Goal: Information Seeking & Learning: Check status

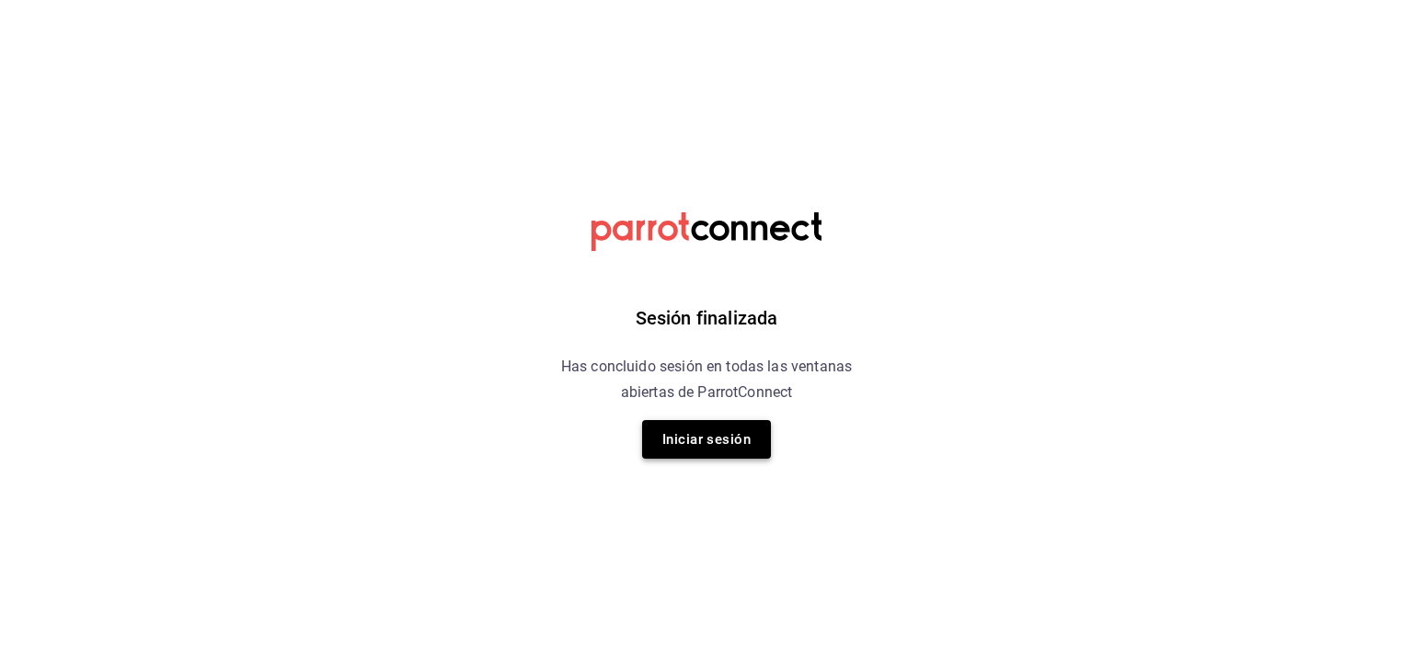
click at [699, 439] on button "Iniciar sesión" at bounding box center [706, 439] width 129 height 39
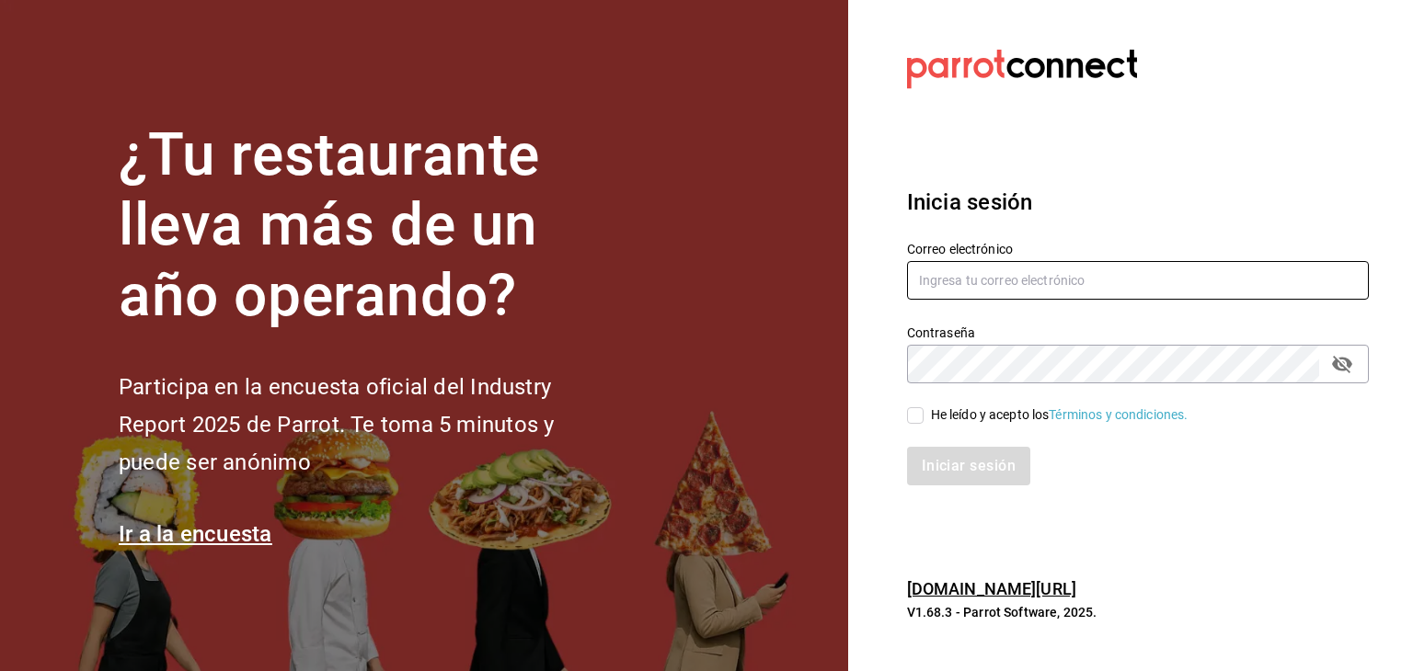
type input "[EMAIL_ADDRESS][DOMAIN_NAME]"
click at [918, 415] on input "He leído y acepto los Términos y condiciones." at bounding box center [915, 415] width 17 height 17
checkbox input "true"
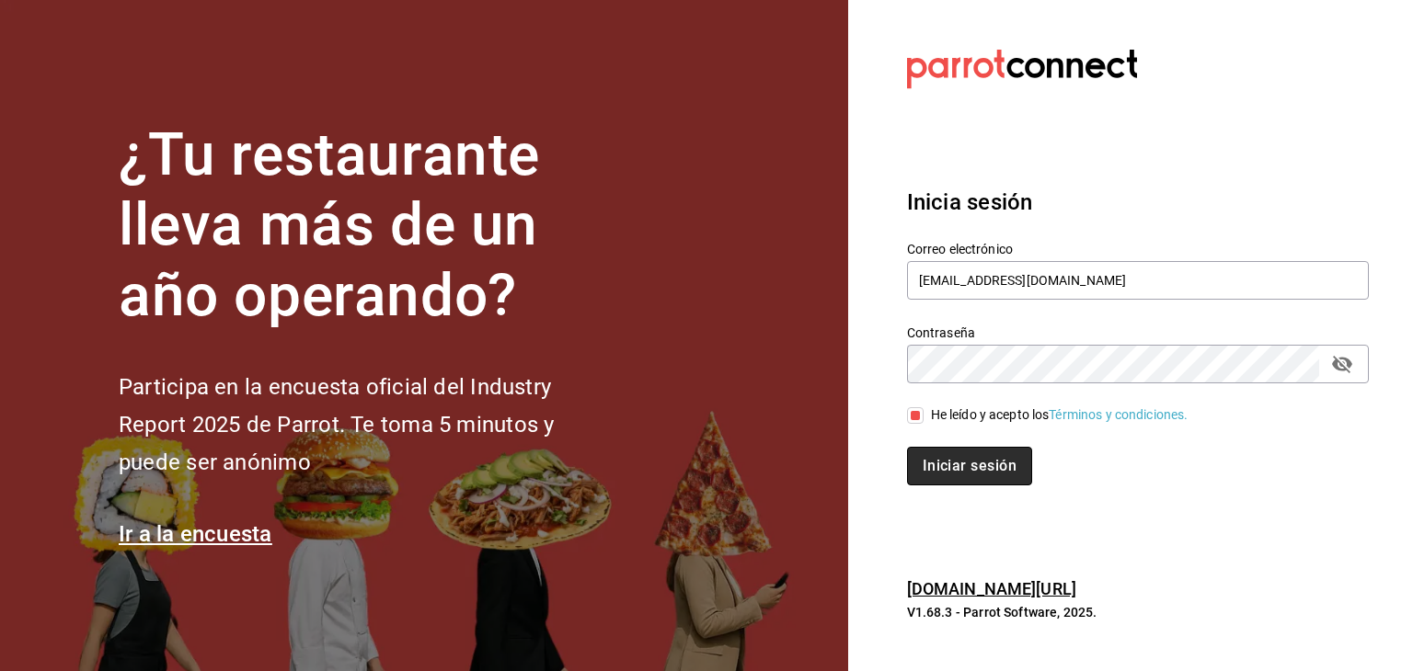
click at [952, 464] on button "Iniciar sesión" at bounding box center [969, 466] width 125 height 39
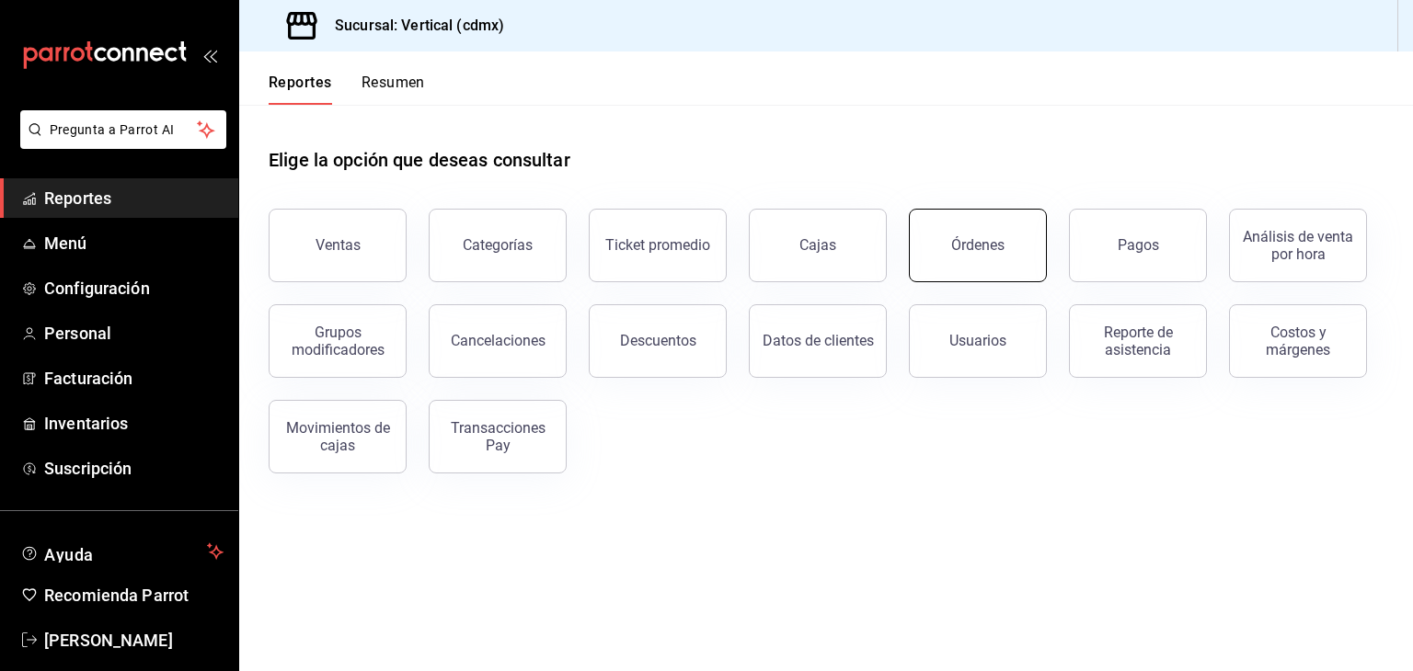
click at [955, 267] on button "Órdenes" at bounding box center [978, 246] width 138 height 74
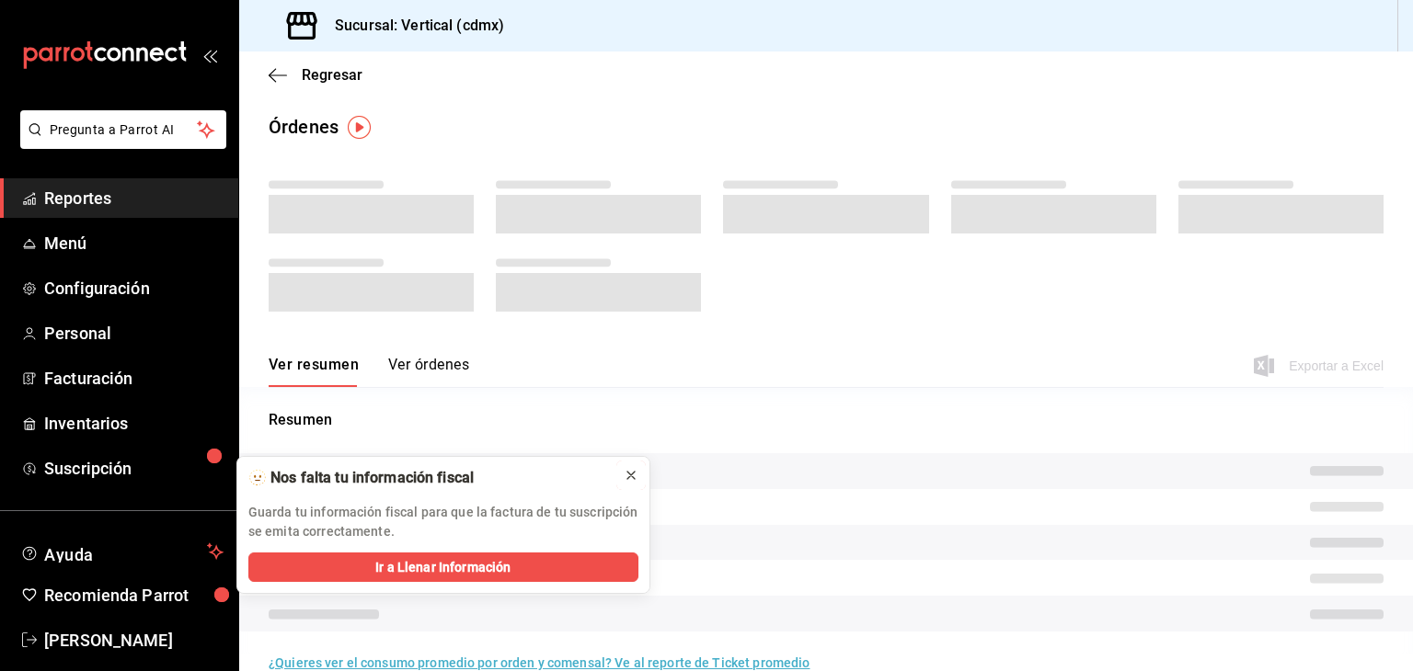
click at [629, 472] on icon at bounding box center [631, 475] width 15 height 15
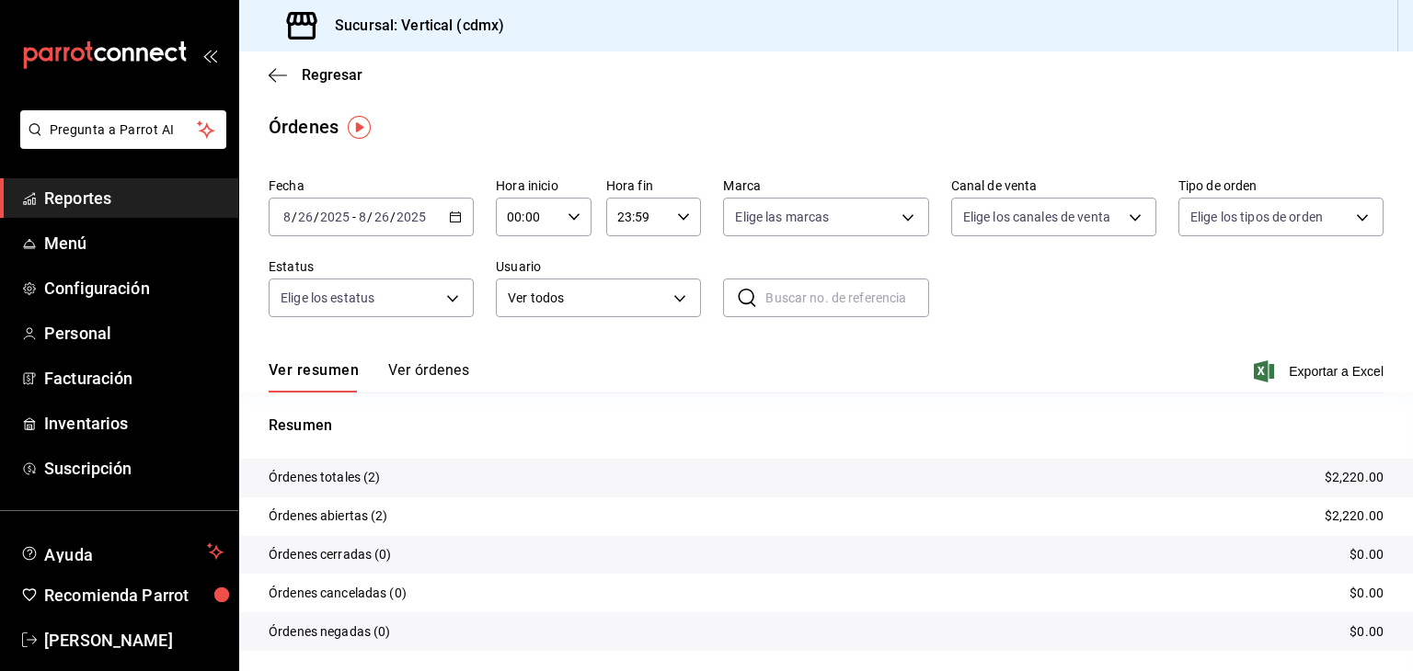
click at [453, 201] on div "2025-08-26 8 / 26 / 2025 - 2025-08-26 8 / 26 / 2025" at bounding box center [371, 217] width 205 height 39
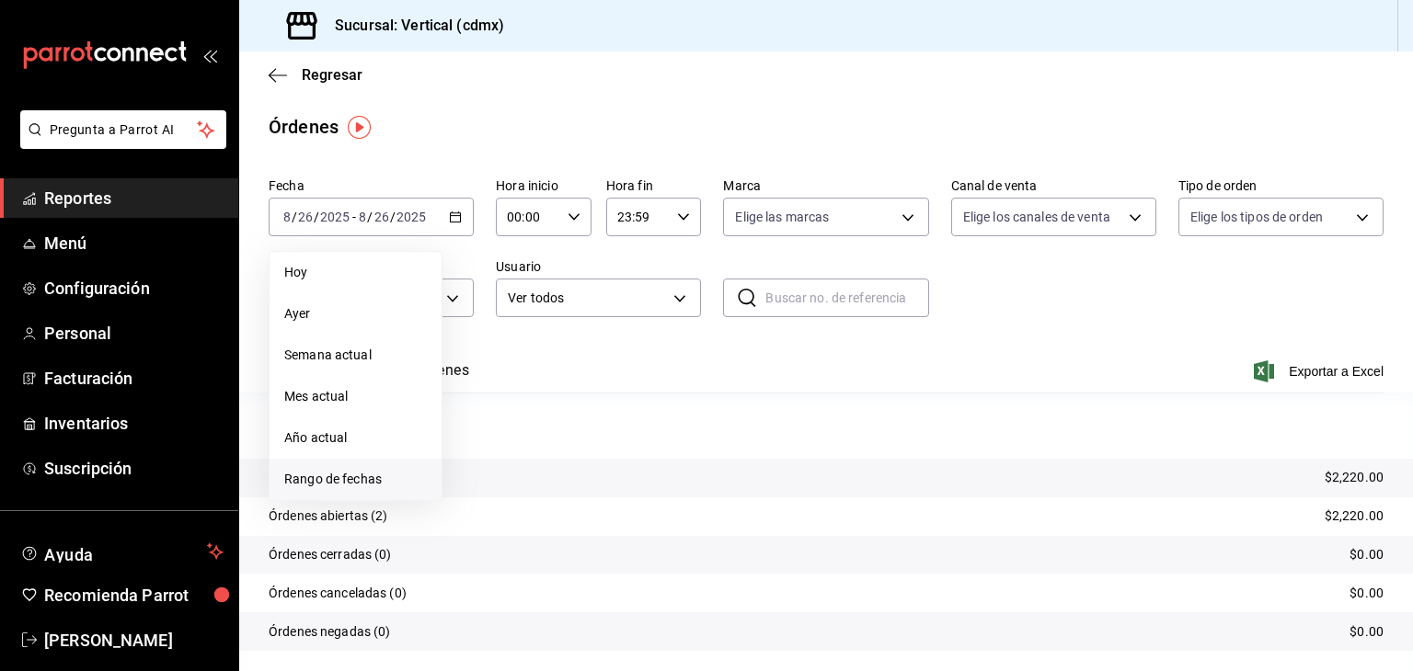
click at [386, 476] on span "Rango de fechas" at bounding box center [355, 479] width 143 height 19
click at [677, 455] on abbr "24" at bounding box center [677, 460] width 12 height 13
click at [677, 455] on div "Resumen Órdenes totales (2) $2,220.00 Órdenes abiertas (2) $2,220.00 Órdenes ce…" at bounding box center [826, 544] width 1174 height 258
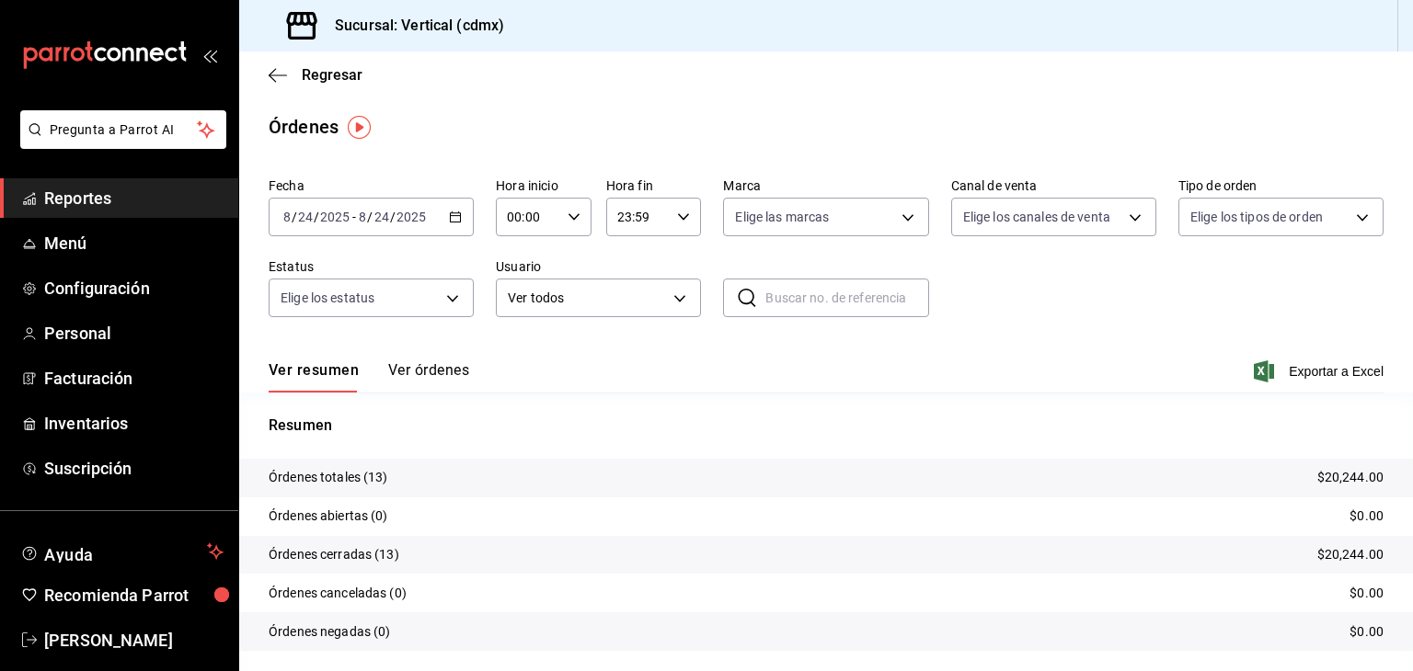
click at [439, 362] on button "Ver órdenes" at bounding box center [428, 376] width 81 height 31
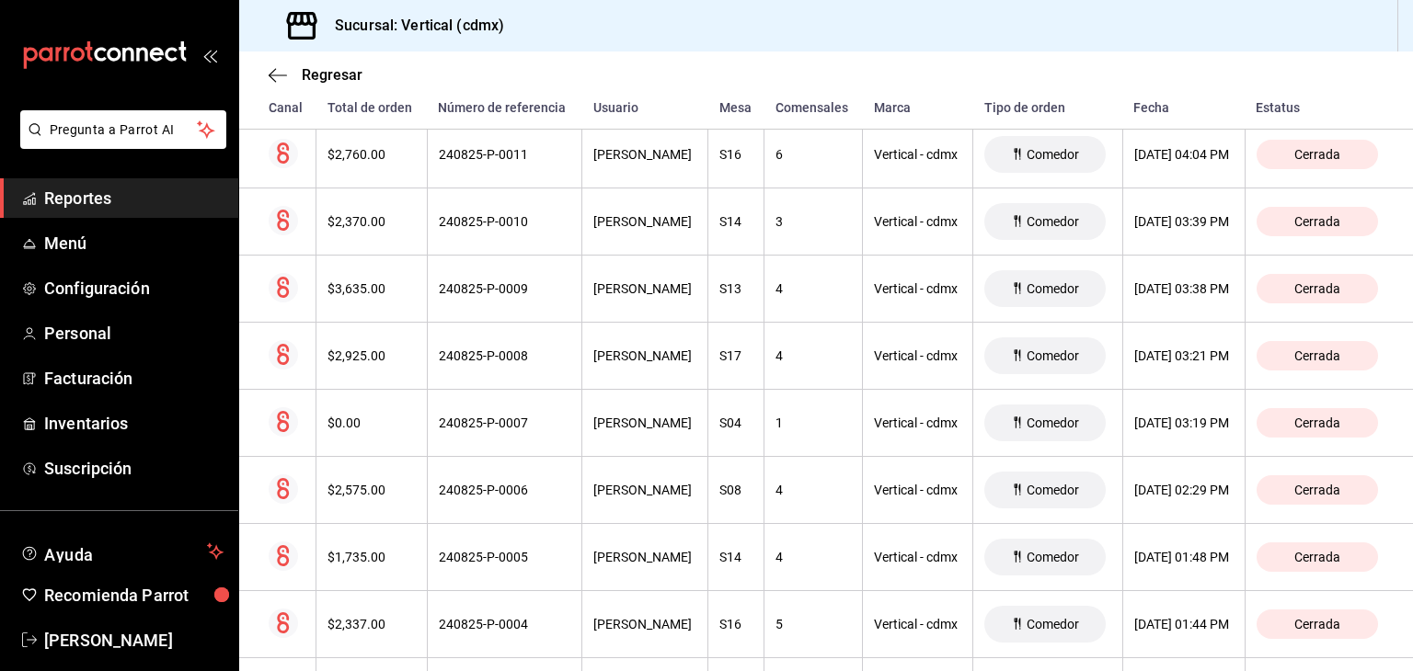
scroll to position [737, 0]
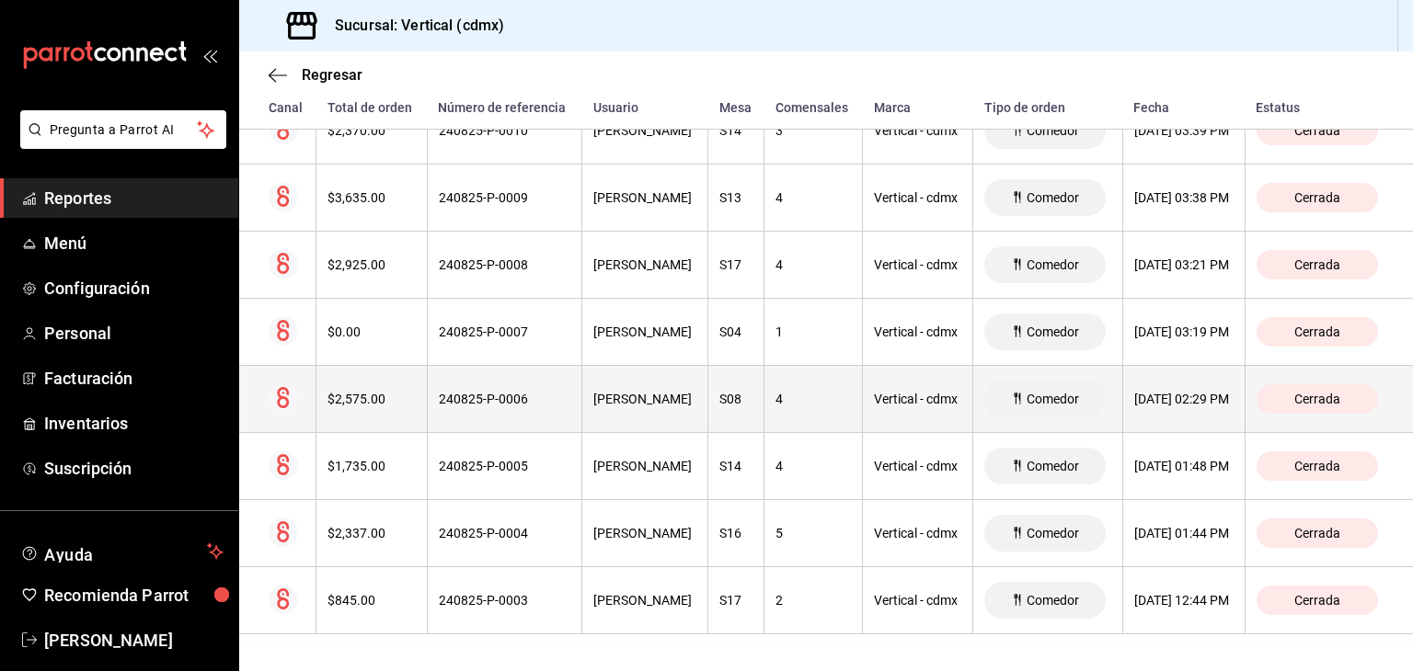
click at [652, 394] on th "Andrés Rodríguez Rivera" at bounding box center [645, 399] width 126 height 67
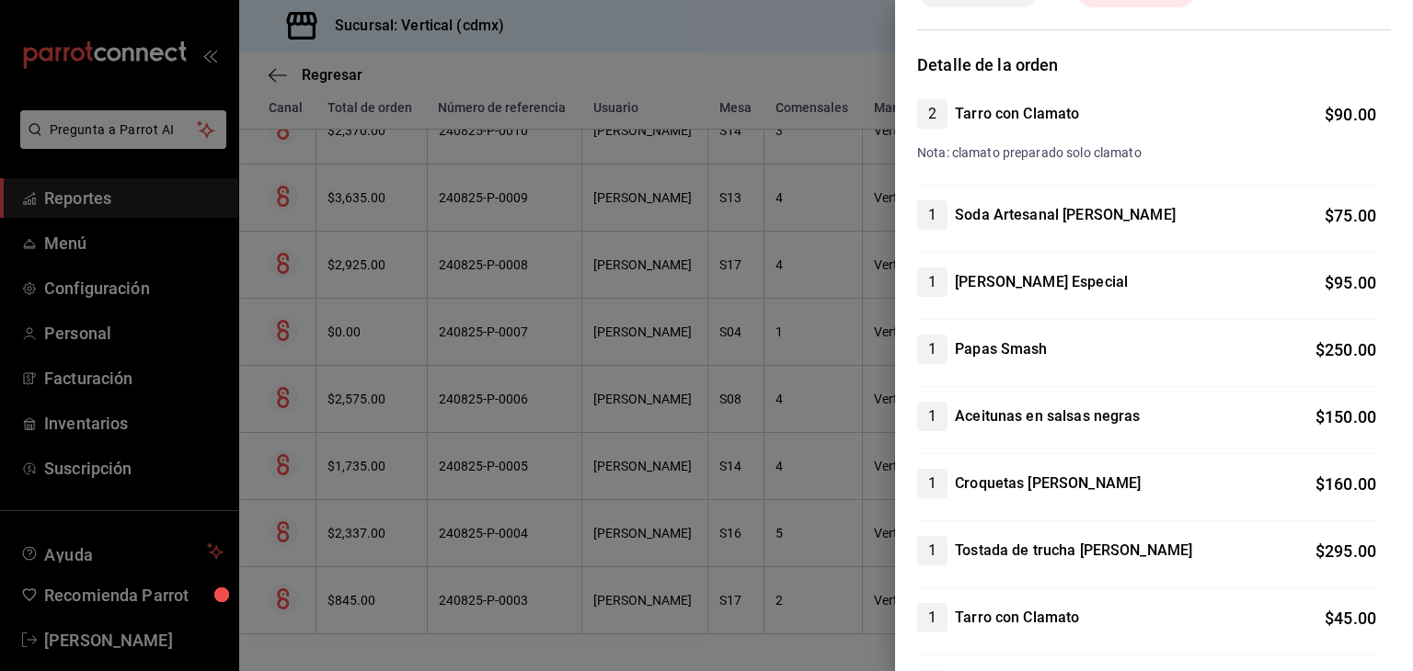
scroll to position [0, 0]
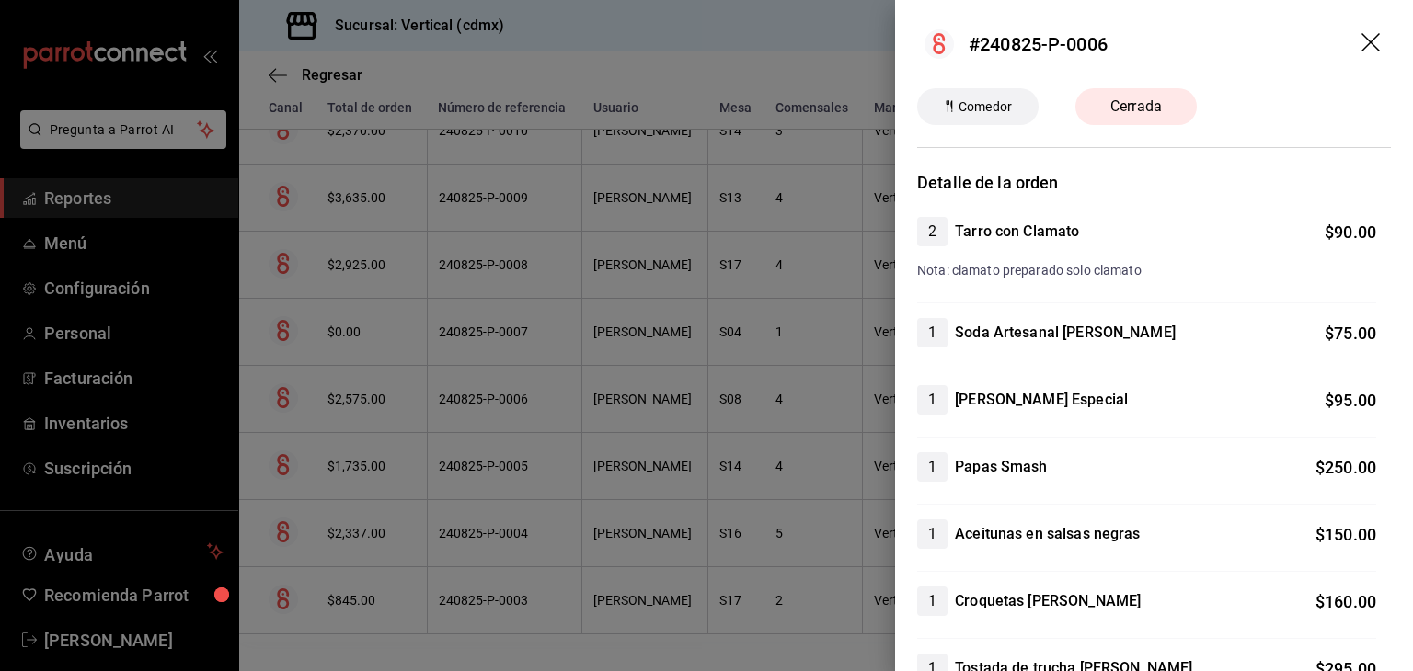
click at [843, 90] on div at bounding box center [706, 335] width 1413 height 671
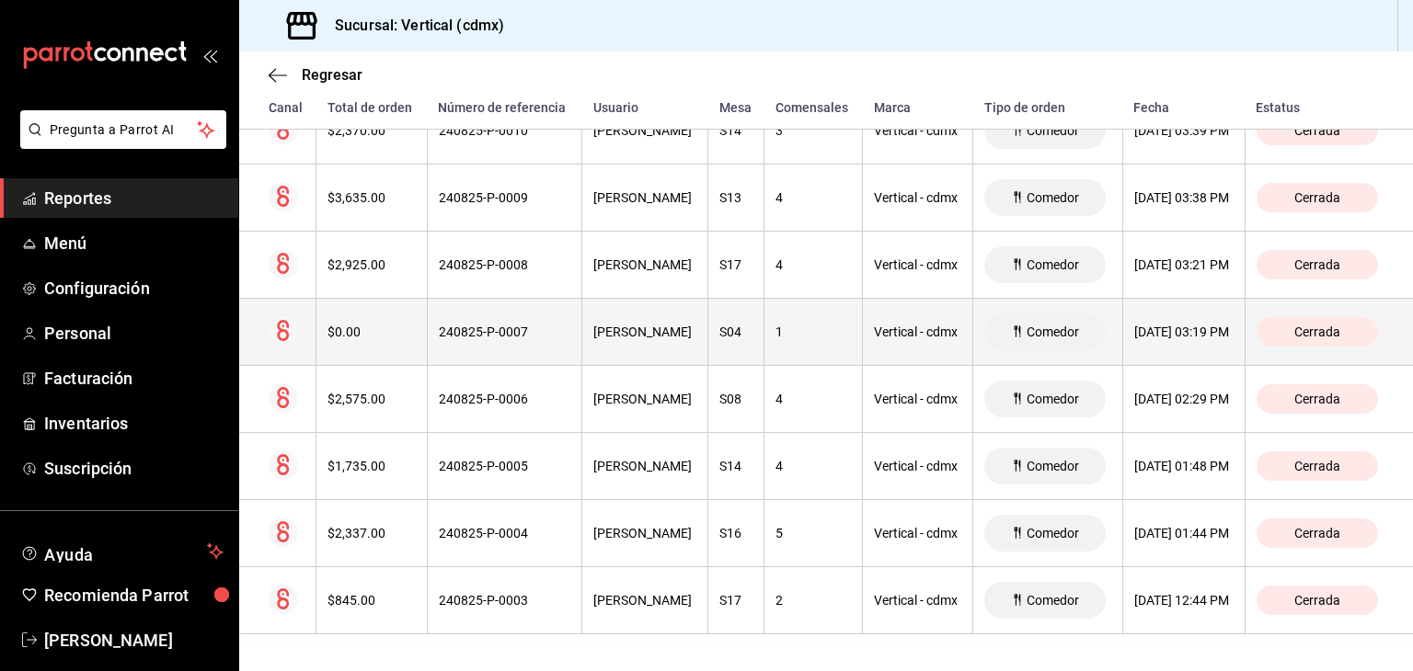
click at [606, 325] on div "Julieta Silva Acosta" at bounding box center [644, 332] width 103 height 15
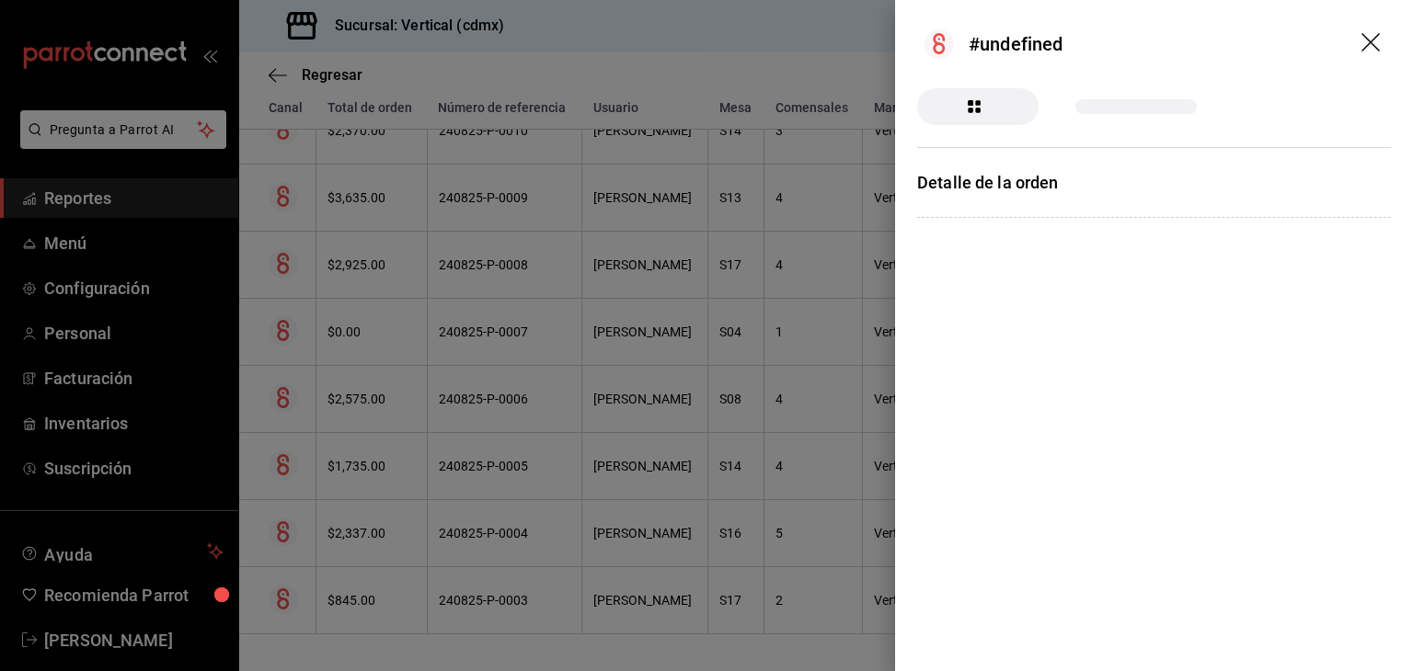
click at [1375, 42] on icon "drag" at bounding box center [1372, 44] width 22 height 22
